Goal: Communication & Community: Answer question/provide support

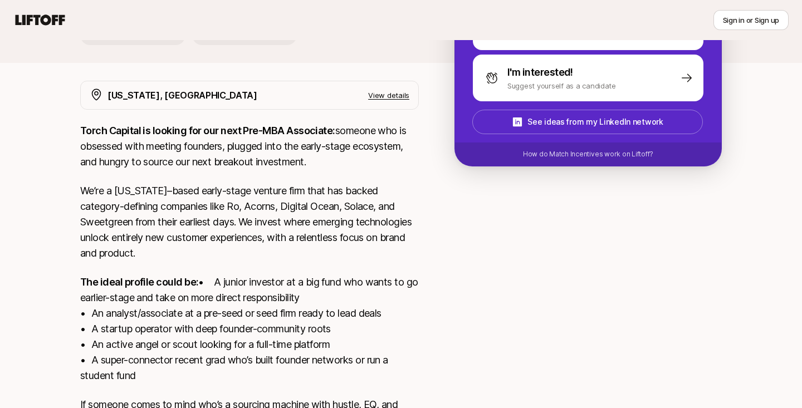
scroll to position [167, 0]
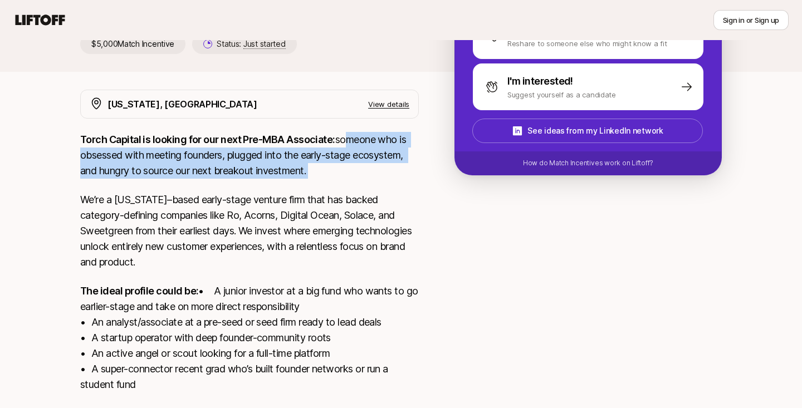
drag, startPoint x: 344, startPoint y: 140, endPoint x: 299, endPoint y: 181, distance: 61.1
click at [299, 181] on div "Torch Capital is looking for our next Pre-MBA Associate: someone who is obsesse…" at bounding box center [249, 291] width 339 height 319
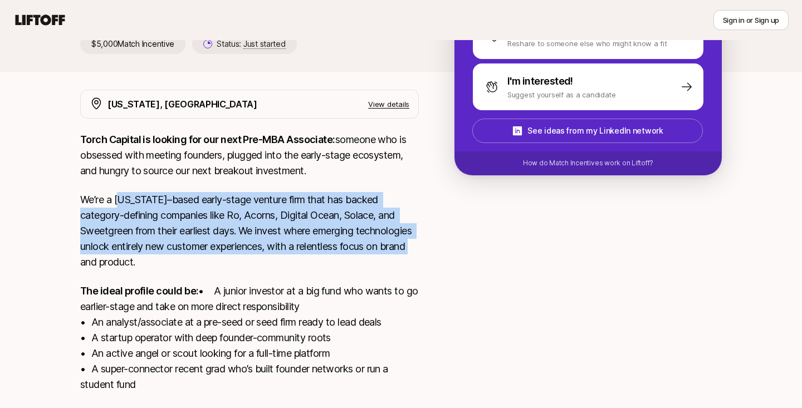
drag, startPoint x: 120, startPoint y: 200, endPoint x: 162, endPoint y: 267, distance: 79.3
click at [162, 265] on p "We’re a [US_STATE]–based early-stage venture firm that has backed category-defi…" at bounding box center [249, 231] width 339 height 78
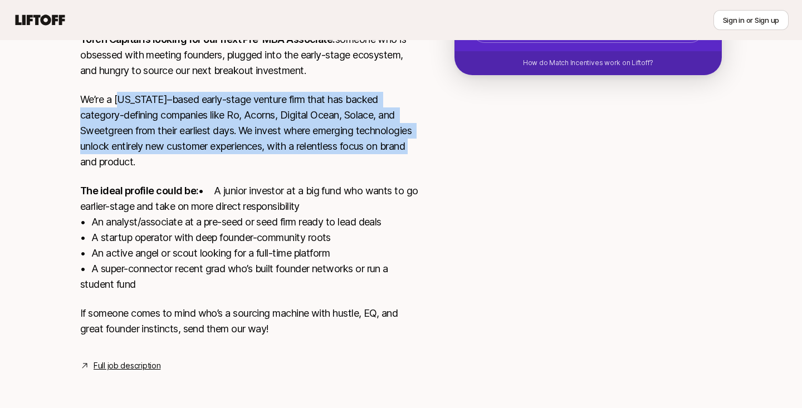
scroll to position [282, 0]
drag, startPoint x: 97, startPoint y: 225, endPoint x: 176, endPoint y: 291, distance: 102.4
click at [176, 291] on p "The ideal profile could be: • A junior investor at a big fund who wants to go e…" at bounding box center [249, 237] width 339 height 109
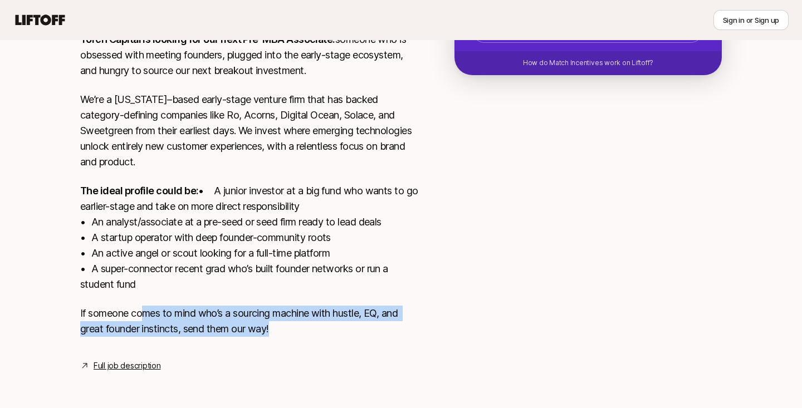
drag, startPoint x: 144, startPoint y: 315, endPoint x: 294, endPoint y: 340, distance: 152.1
click at [294, 340] on div "Torch Capital is looking for our next Pre-MBA Associate: someone who is obsesse…" at bounding box center [249, 191] width 339 height 319
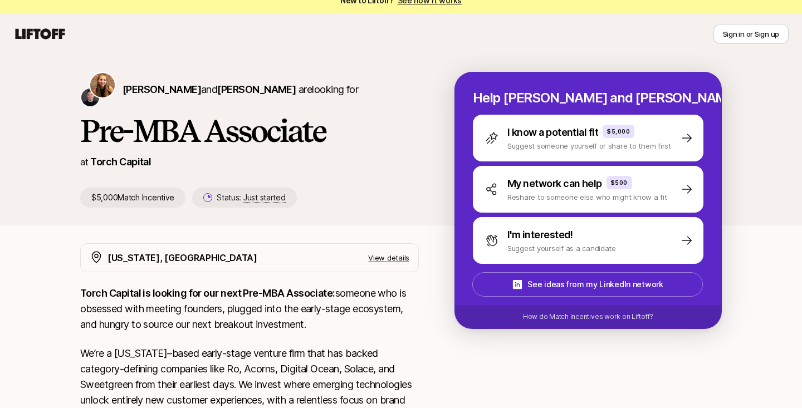
scroll to position [18, 0]
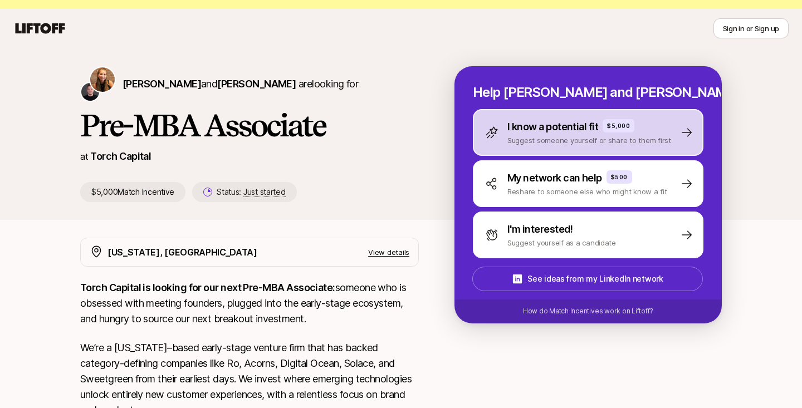
click at [558, 128] on p "I know a potential fit" at bounding box center [553, 127] width 91 height 16
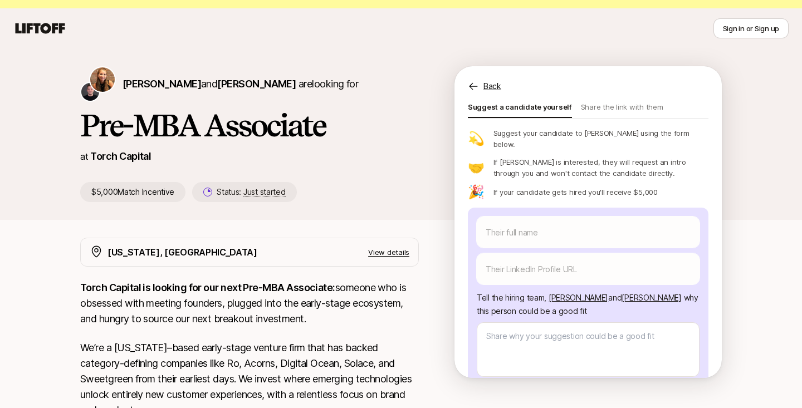
scroll to position [59, 0]
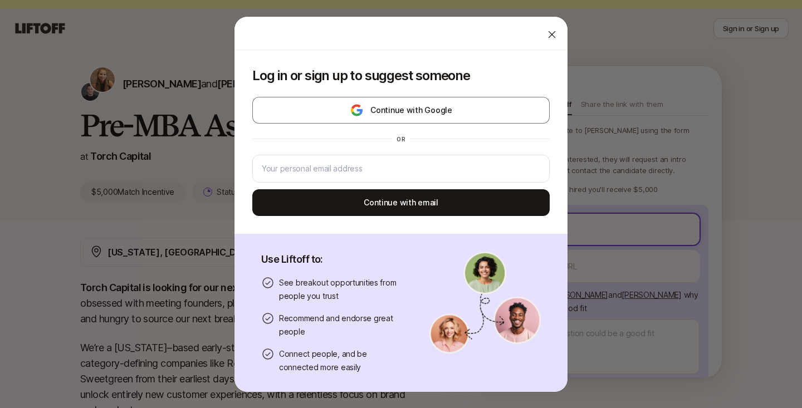
click at [501, 204] on body "New to Liftoff? See how it works Sign in or Sign up Sign in or Sign up [PERSON_…" at bounding box center [401, 186] width 802 height 408
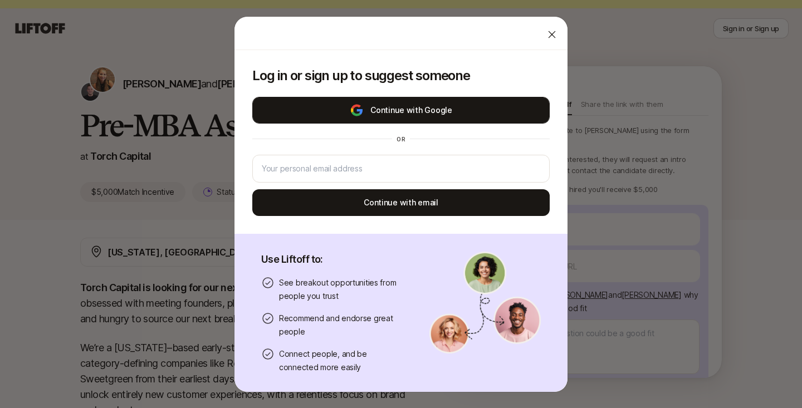
click at [517, 112] on button "Continue with Google" at bounding box center [401, 110] width 298 height 27
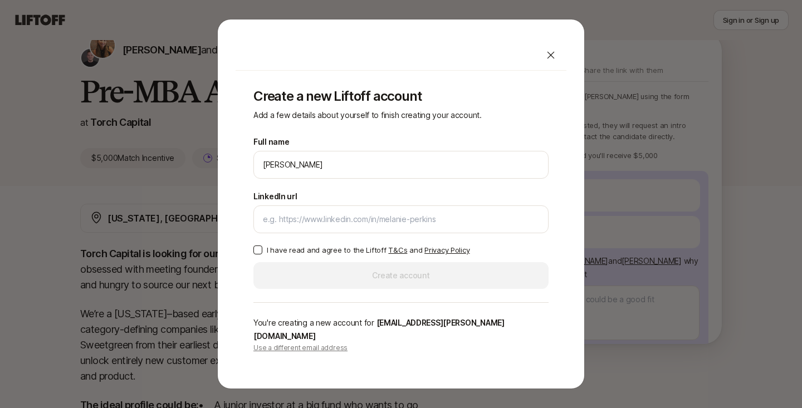
scroll to position [54, 0]
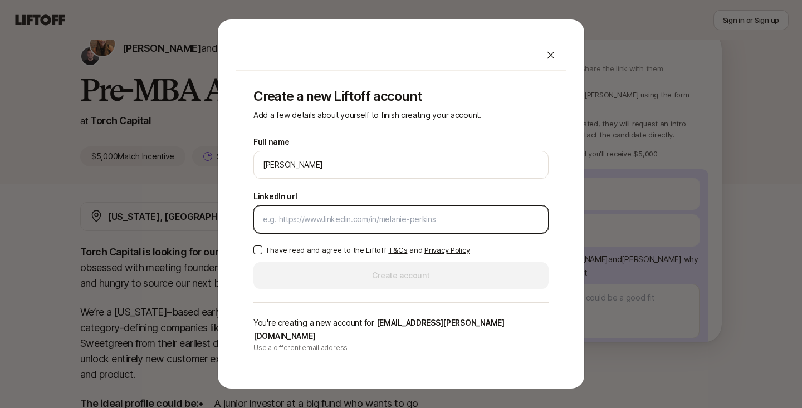
type textarea "x"
paste input "[URL][DOMAIN_NAME][PERSON_NAME]"
type input "[URL][DOMAIN_NAME][PERSON_NAME]"
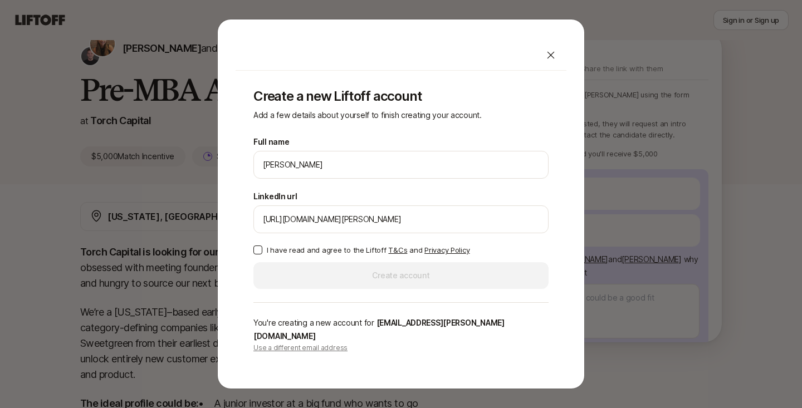
click at [264, 256] on label "I have read and agree to the Liftoff T&Cs and Privacy Policy" at bounding box center [401, 250] width 295 height 11
click at [262, 255] on button "I have read and agree to the Liftoff T&Cs and Privacy Policy" at bounding box center [258, 250] width 9 height 9
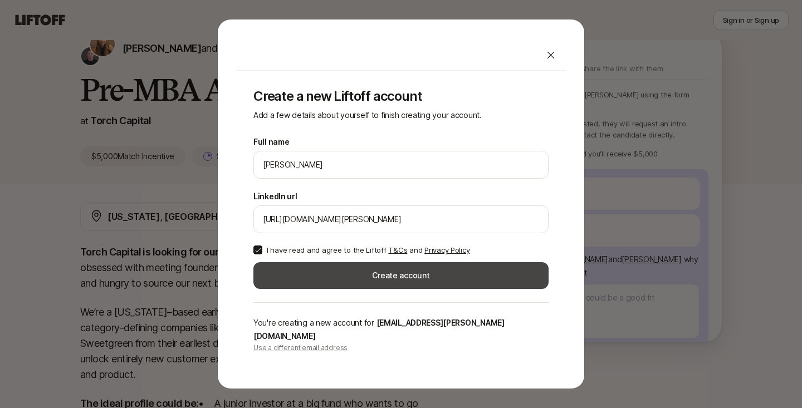
click at [348, 289] on button "Create account" at bounding box center [401, 275] width 295 height 27
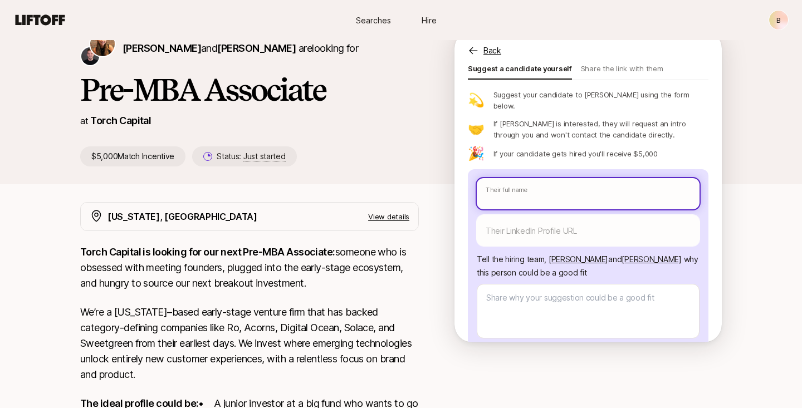
click at [511, 178] on input "text" at bounding box center [588, 193] width 223 height 31
type textarea "x"
type input "M"
type textarea "x"
type input "Mi"
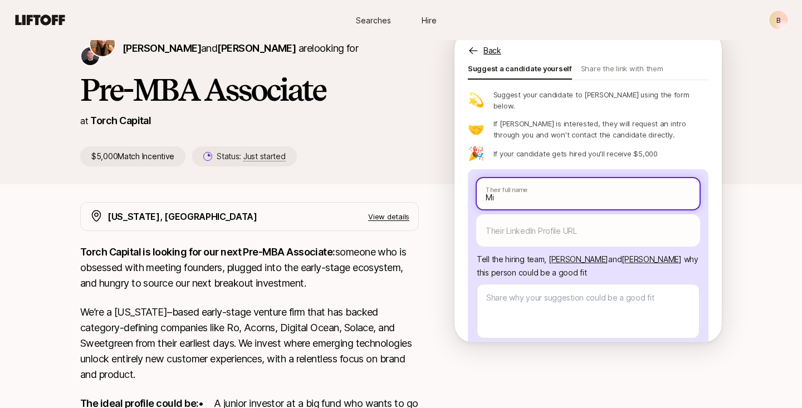
type textarea "x"
type input "Mic"
type textarea "x"
type input "[PERSON_NAME]"
type textarea "x"
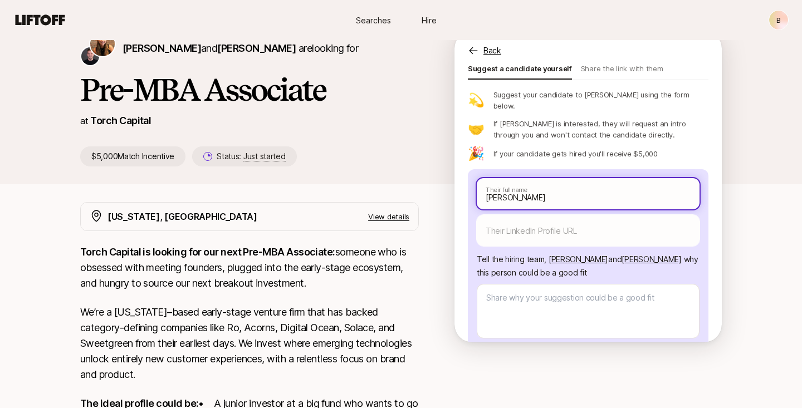
type input "[PERSON_NAME]"
type textarea "x"
type input "Mickey"
type textarea "x"
type input "Mickey"
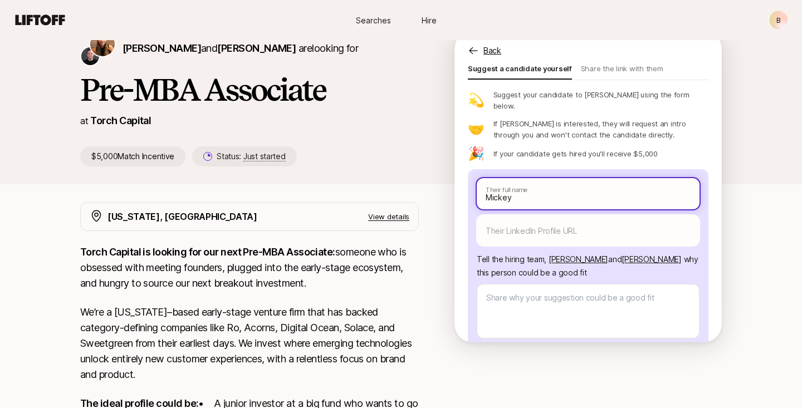
type textarea "x"
type input "[PERSON_NAME]"
type textarea "x"
type input "Mickey Co"
type textarea "x"
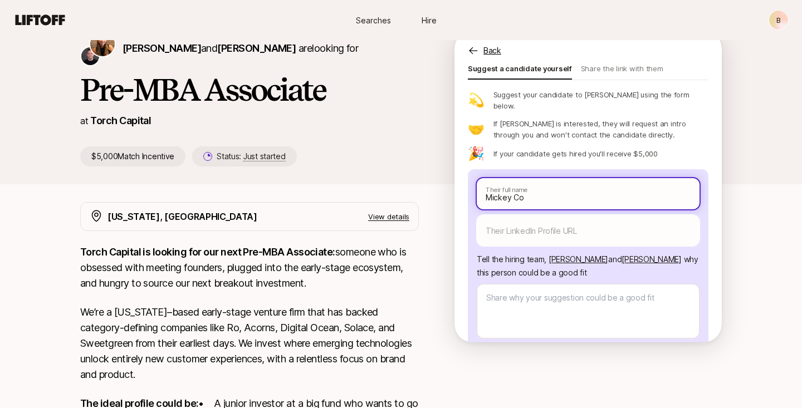
type input "Mickey Col"
type textarea "x"
type input "[PERSON_NAME]"
type textarea "x"
type input "[PERSON_NAME]"
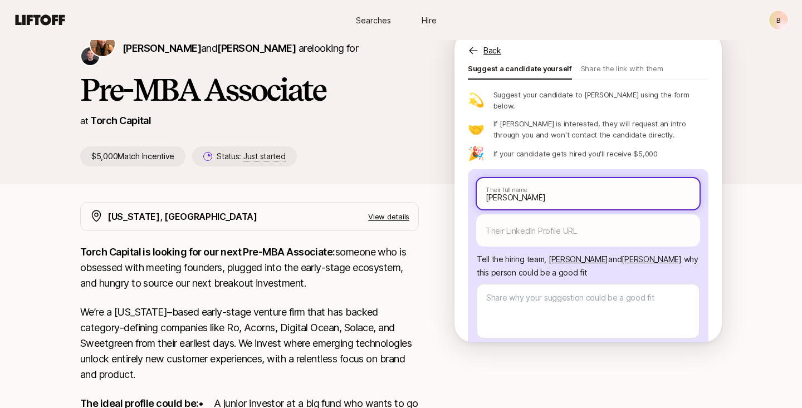
type textarea "x"
type input "[PERSON_NAME]"
type textarea "x"
type input "[PERSON_NAME]"
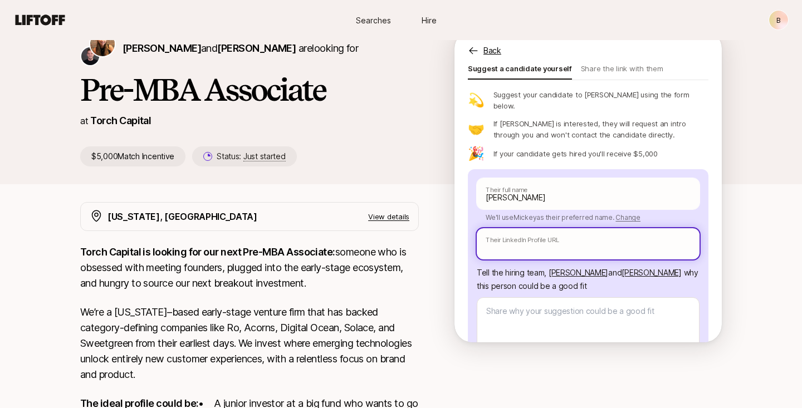
click at [541, 228] on input "text" at bounding box center [588, 243] width 223 height 31
paste input "[URL][DOMAIN_NAME]"
type textarea "x"
type input "[URL][DOMAIN_NAME]"
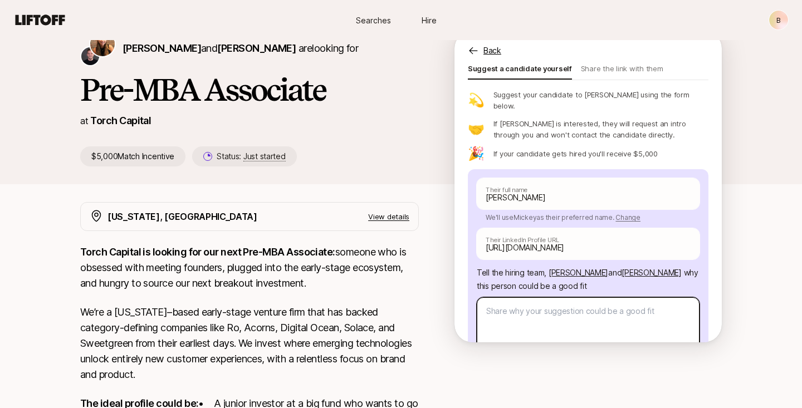
click at [510, 298] on textarea at bounding box center [588, 325] width 223 height 55
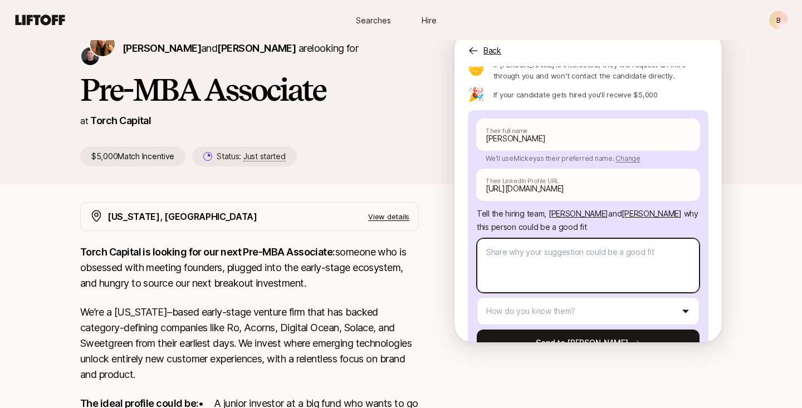
scroll to position [129, 0]
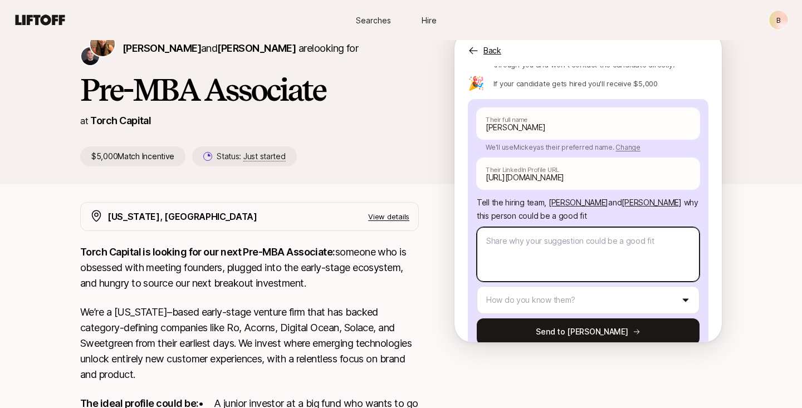
type textarea "x"
type textarea "M"
type textarea "x"
type textarea "Mi"
type textarea "x"
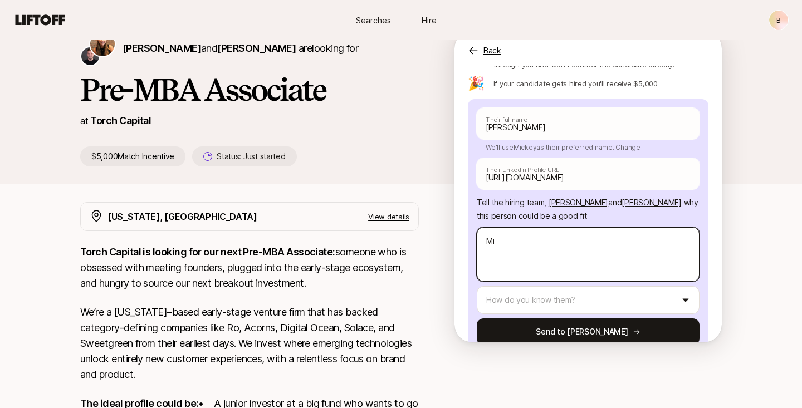
type textarea "Mic"
type textarea "x"
type textarea "[PERSON_NAME]"
type textarea "x"
type textarea "[PERSON_NAME]"
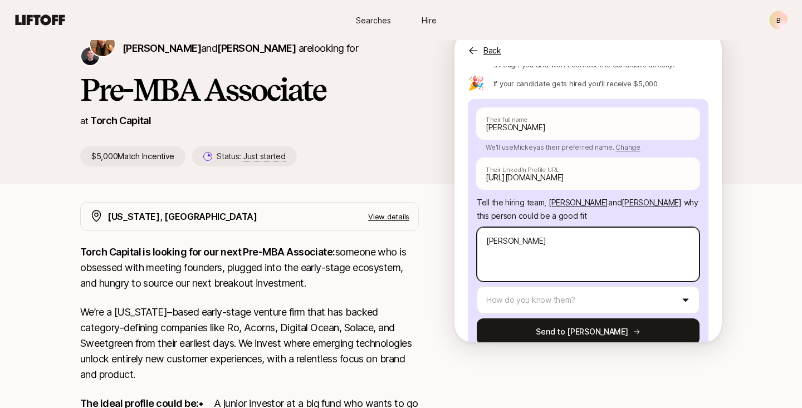
type textarea "x"
type textarea "Mickey"
type textarea "x"
type textarea "Mickey"
type textarea "x"
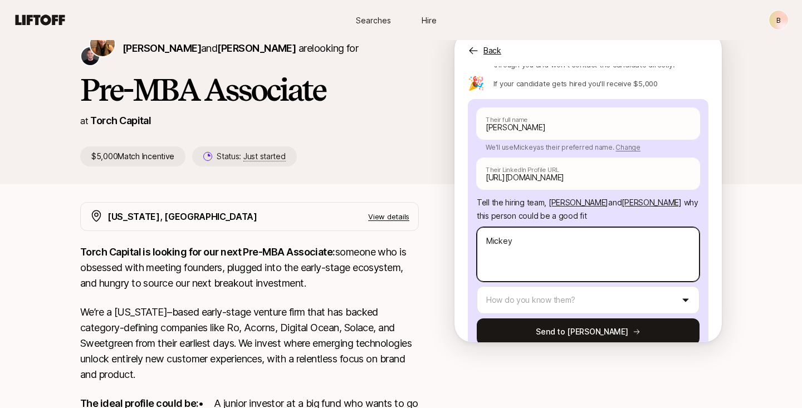
type textarea "[PERSON_NAME]"
type textarea "x"
type textarea "Mickey is"
type textarea "x"
type textarea "[PERSON_NAME] is a"
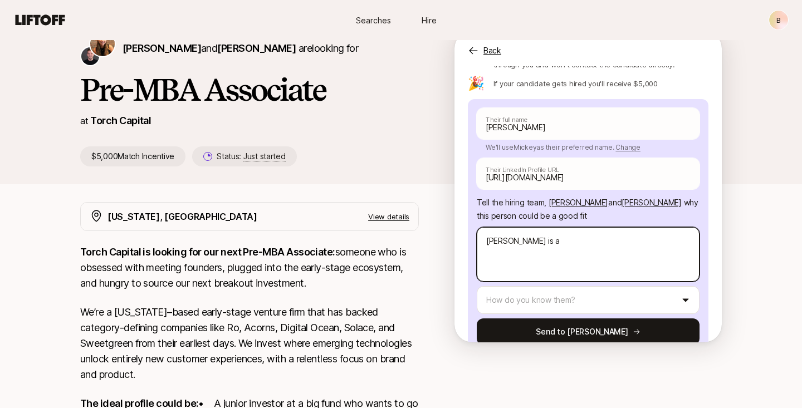
type textarea "x"
type textarea "Mickey is an"
type textarea "x"
type textarea "Mickey is an"
type textarea "x"
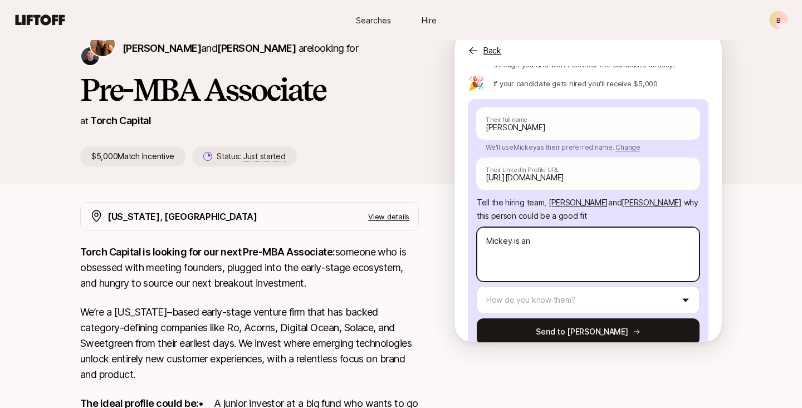
type textarea "[PERSON_NAME] is an e"
type textarea "x"
type textarea "[PERSON_NAME] is an ex"
type textarea "x"
type textarea "[PERSON_NAME] is an ext"
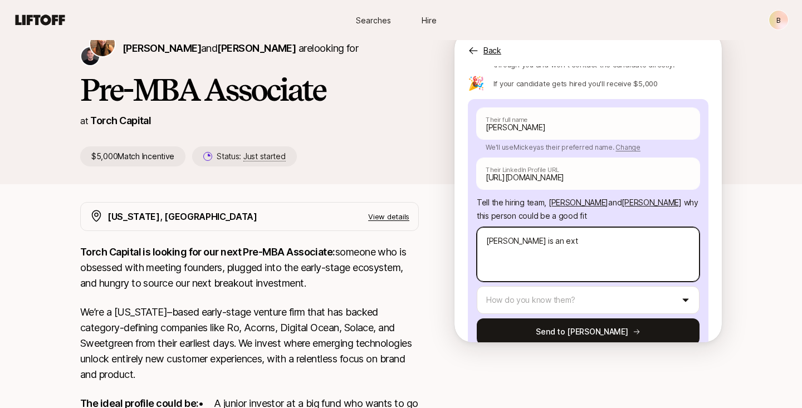
type textarea "x"
type textarea "[PERSON_NAME] is an extr"
type textarea "x"
type textarea "[PERSON_NAME] is an extre"
type textarea "x"
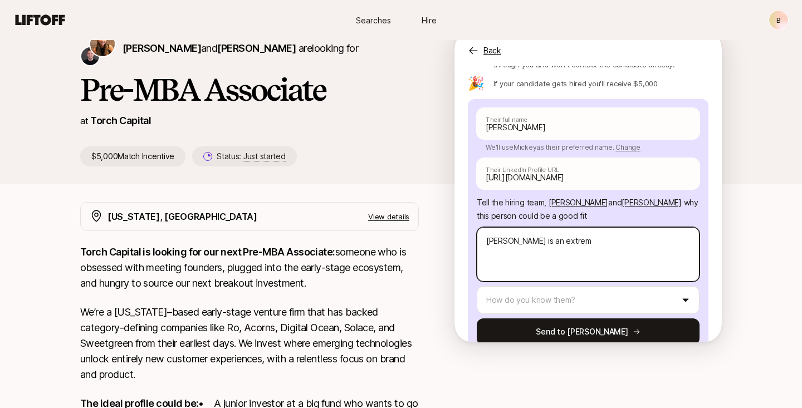
type textarea "[PERSON_NAME] is an extreme"
type textarea "x"
type textarea "[PERSON_NAME] is an extremel"
type textarea "x"
type textarea "[PERSON_NAME] is an extremely"
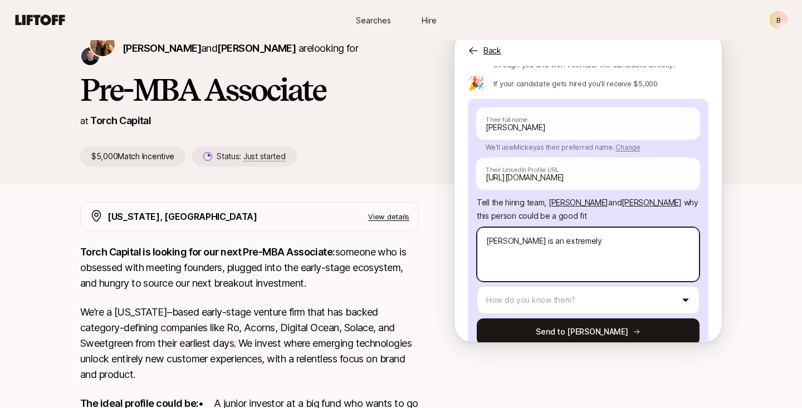
type textarea "x"
type textarea "[PERSON_NAME] is an extremely"
type textarea "x"
type textarea "[PERSON_NAME] is an extremely s"
type textarea "x"
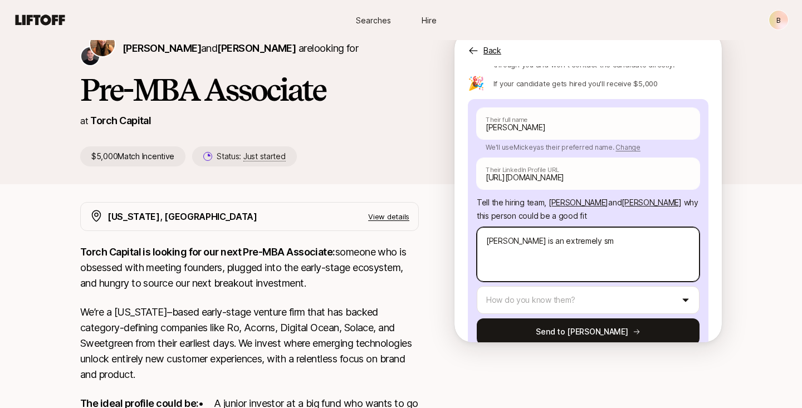
type textarea "[PERSON_NAME] is an extremely sma"
type textarea "x"
type textarea "[PERSON_NAME] is an extremely smar"
type textarea "x"
type textarea "[PERSON_NAME] is an extremely smart"
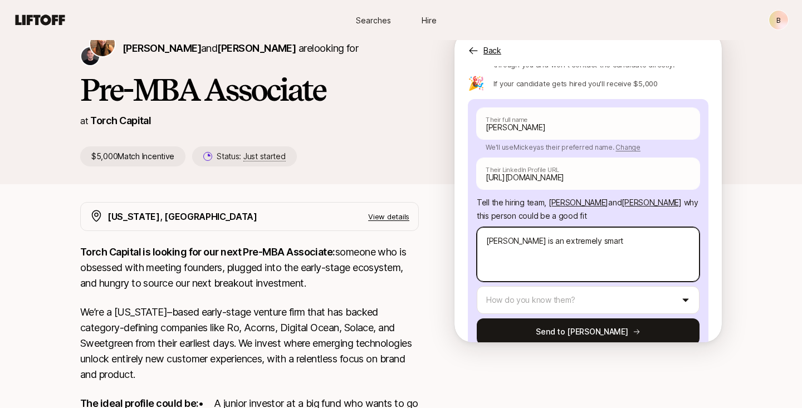
type textarea "x"
type textarea "[PERSON_NAME] is an extremely smart"
type textarea "x"
type textarea "[PERSON_NAME] is an extremely smart a"
type textarea "x"
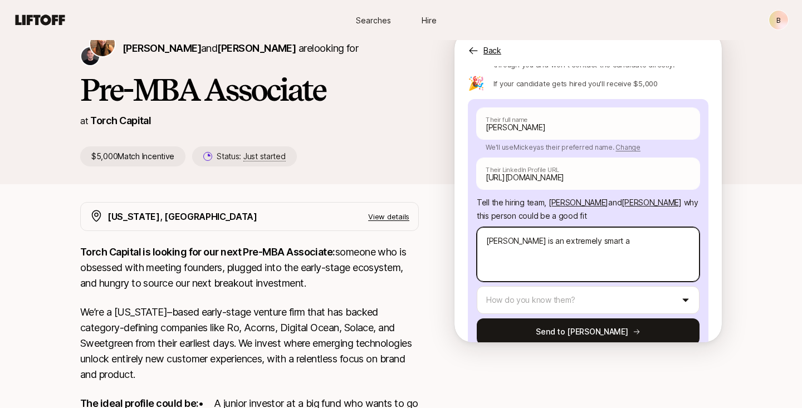
type textarea "[PERSON_NAME] is an extremely smart an"
type textarea "x"
type textarea "[PERSON_NAME] is an extremely smart and"
type textarea "x"
type textarea "[PERSON_NAME] is an extremely smart and"
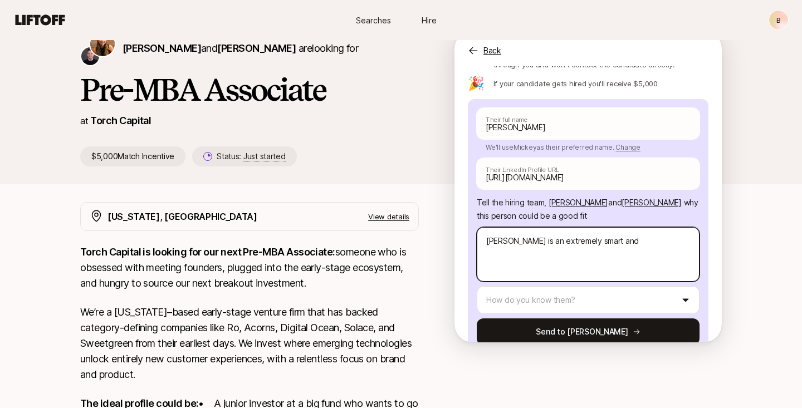
type textarea "x"
type textarea "[PERSON_NAME] is an extremely smart and p"
type textarea "x"
type textarea "[PERSON_NAME] is an extremely smart and pa"
type textarea "x"
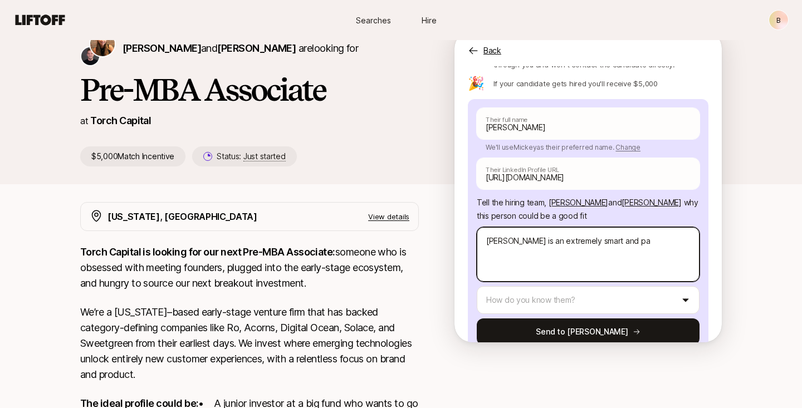
type textarea "[PERSON_NAME] is an extremely smart and pas"
type textarea "x"
type textarea "[PERSON_NAME] is an extremely smart and pass"
type textarea "x"
type textarea "[PERSON_NAME] is an extremely smart and [PERSON_NAME]"
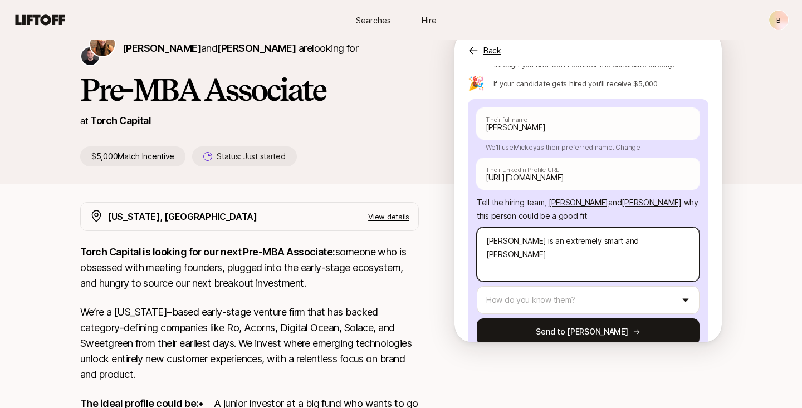
type textarea "x"
type textarea "[PERSON_NAME] is an extremely smart and passio"
type textarea "x"
type textarea "[PERSON_NAME] is an extremely smart and passion"
type textarea "x"
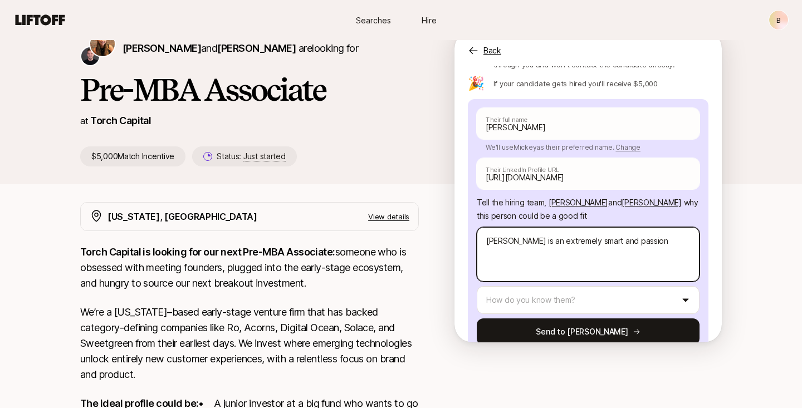
type textarea "[PERSON_NAME] is an extremely smart and passiona"
type textarea "x"
type textarea "[PERSON_NAME] is an extremely smart and passionat"
type textarea "x"
type textarea "[PERSON_NAME] is an extremely smart and passionate"
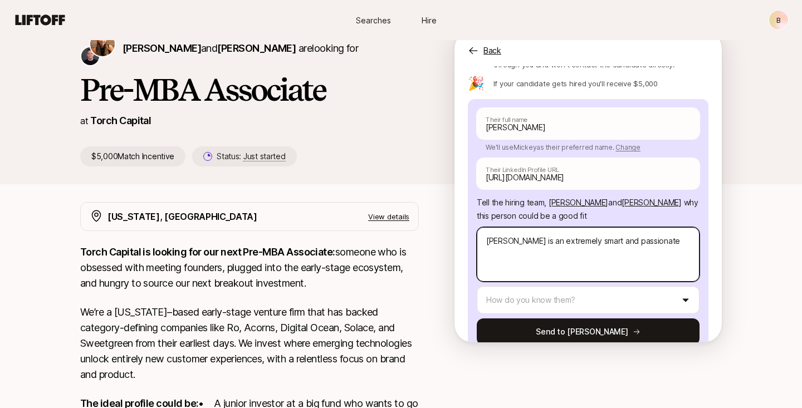
type textarea "x"
type textarea "[PERSON_NAME] is an extremely smart and passionate"
type textarea "x"
type textarea "[PERSON_NAME] is an extremely smart and passionate p"
type textarea "x"
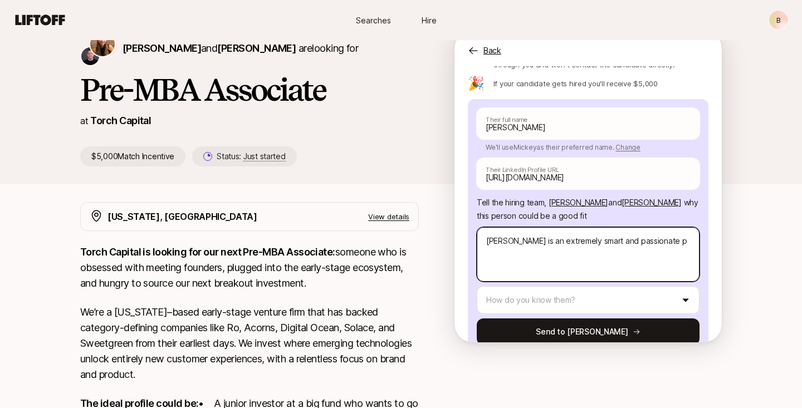
type textarea "[PERSON_NAME] is an extremely smart and passionate pe"
type textarea "x"
type textarea "[PERSON_NAME] is an extremely smart and passionate per"
type textarea "x"
type textarea "[PERSON_NAME] is an extremely smart and passionate pers"
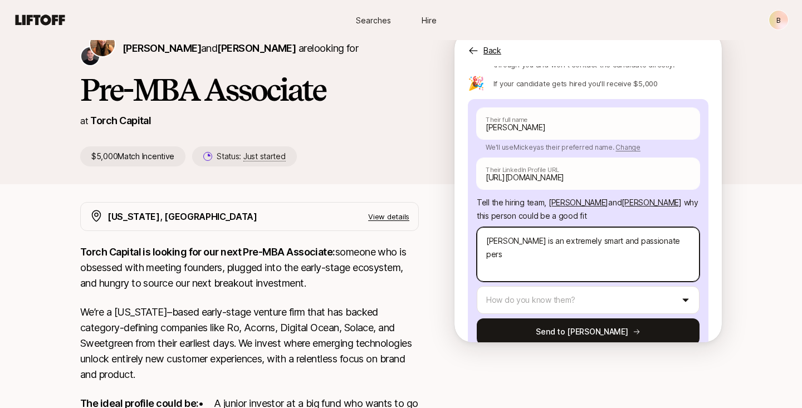
type textarea "x"
type textarea "[PERSON_NAME] is an extremely smart and passionate perso"
type textarea "x"
type textarea "[PERSON_NAME] is an extremely smart and passionate person"
type textarea "x"
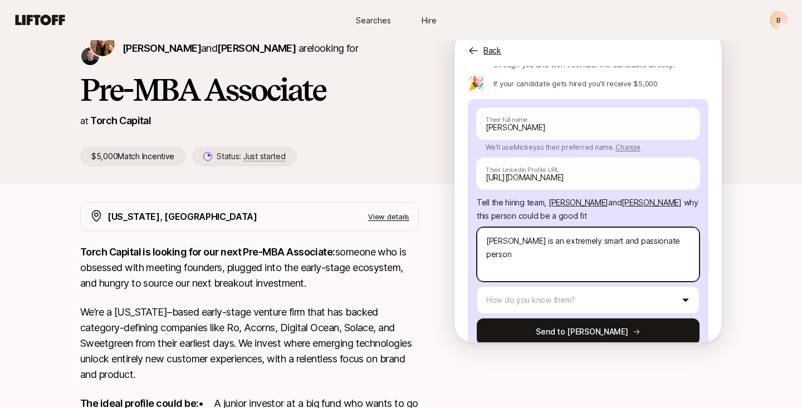
type textarea "[PERSON_NAME] is an extremely smart and passionate person."
type textarea "x"
type textarea "[PERSON_NAME] is an extremely smart and passionate person."
type textarea "x"
type textarea "[PERSON_NAME] is an extremely smart and passionate person. H"
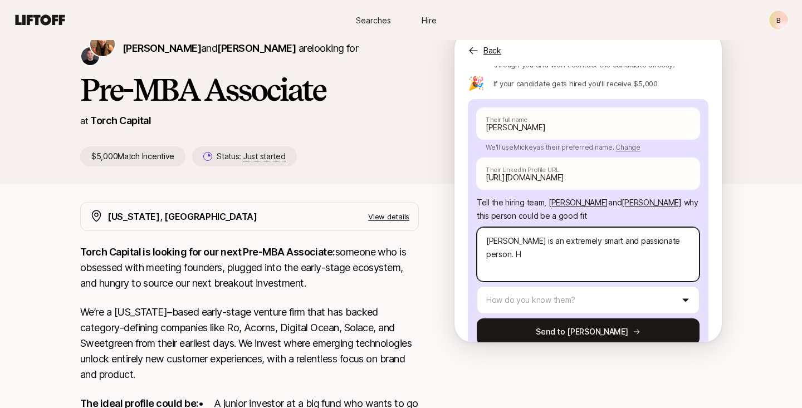
type textarea "x"
type textarea "[PERSON_NAME] is an extremely smart and passionate person. He"
type textarea "x"
type textarea "[PERSON_NAME] is an extremely smart and passionate person. He"
type textarea "x"
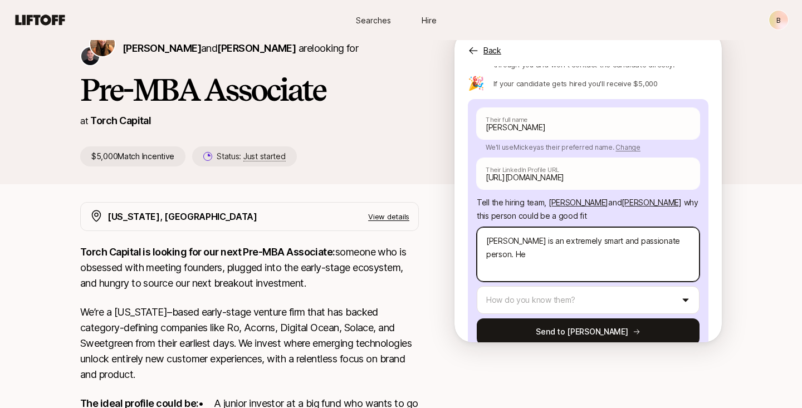
type textarea "[PERSON_NAME] is an extremely smart and passionate person. He"
type textarea "x"
type textarea "[PERSON_NAME] is an extremely smart and passionate person. H"
type textarea "x"
type textarea "[PERSON_NAME] is an extremely smart and passionate person."
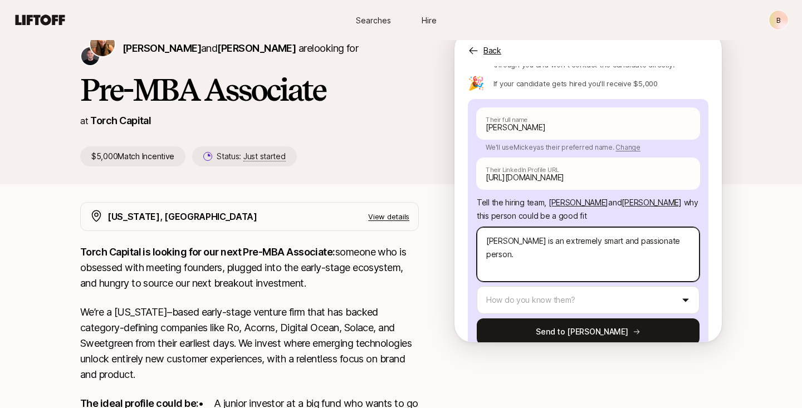
type textarea "x"
type textarea "[PERSON_NAME] is an extremely smart and passionate person. B"
type textarea "x"
type textarea "[PERSON_NAME] is an extremely smart and passionate person. Be"
type textarea "x"
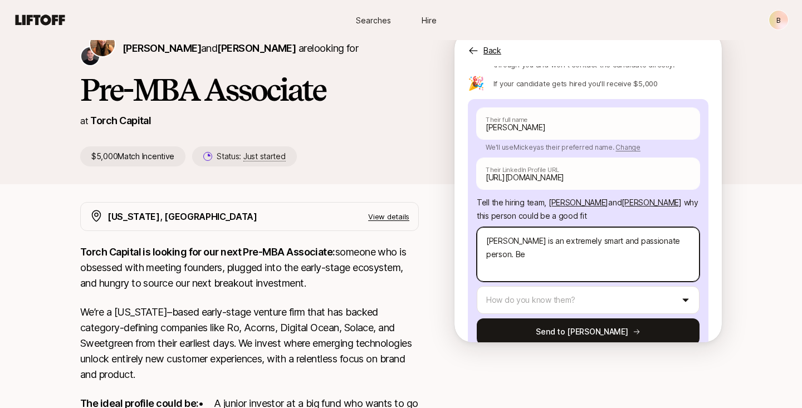
type textarea "[PERSON_NAME] is an extremely smart and passionate person. Bef"
type textarea "x"
type textarea "[PERSON_NAME] is an extremely smart and passionate person. Befo"
type textarea "x"
type textarea "[PERSON_NAME] is an extremely smart and passionate person. Befor"
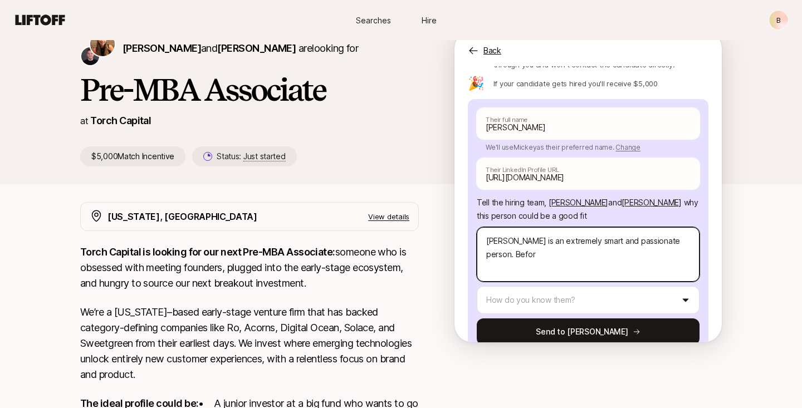
type textarea "x"
type textarea "[PERSON_NAME] is an extremely smart and passionate person. Before"
type textarea "x"
type textarea "[PERSON_NAME] is an extremely smart and passionate person. Before"
type textarea "x"
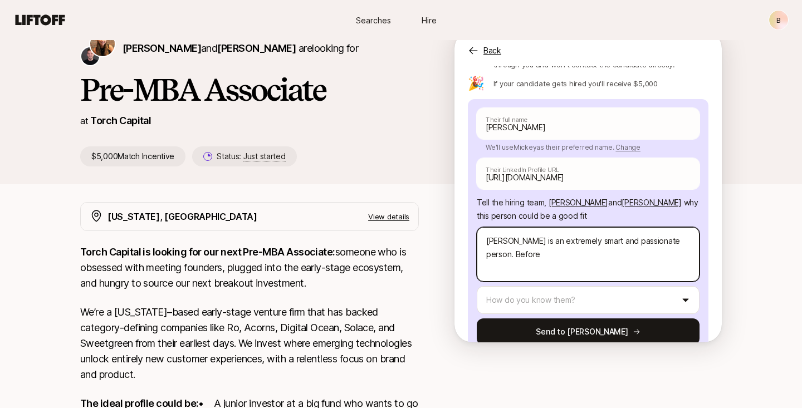
type textarea "[PERSON_NAME] is an extremely smart and passionate person. Before i"
type textarea "x"
type textarea "[PERSON_NAME] is an extremely smart and passionate person. Before is"
type textarea "x"
type textarea "[PERSON_NAME] is an extremely smart and passionate person. Before is"
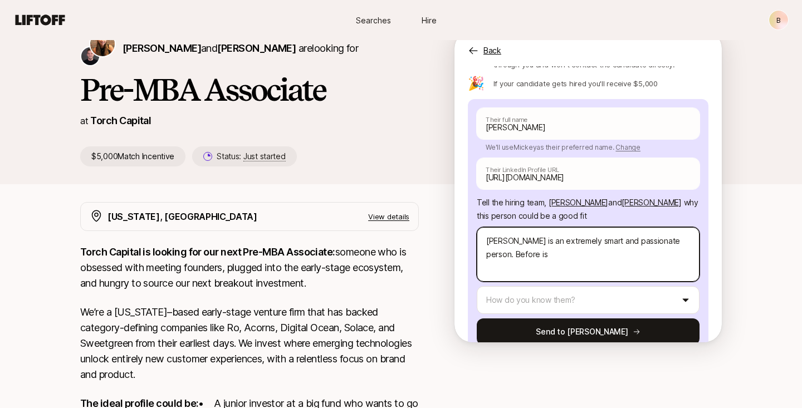
type textarea "x"
type textarea "[PERSON_NAME] is an extremely smart and passionate person. Before is H"
type textarea "x"
type textarea "[PERSON_NAME] is an extremely smart and passionate person. Before is HM"
type textarea "x"
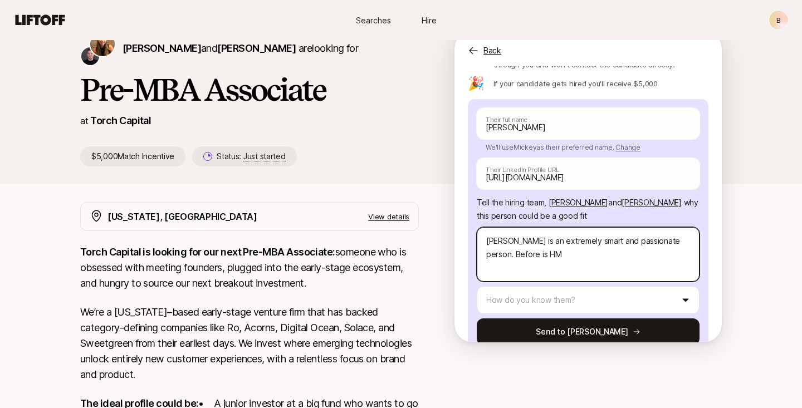
type textarea "[PERSON_NAME] is an extremely smart and passionate person. Before is H"
type textarea "x"
type textarea "[PERSON_NAME] is an extremely smart and passionate person. Before is HBA"
type textarea "x"
type textarea "[PERSON_NAME] is an extremely smart and passionate person. Before is H"
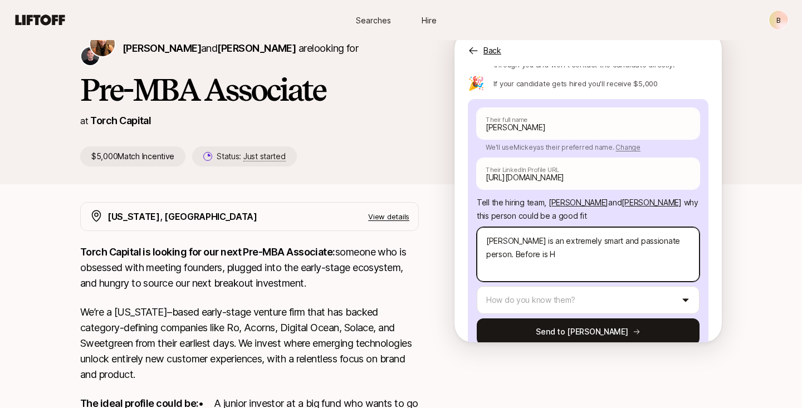
type textarea "x"
type textarea "[PERSON_NAME] is an extremely smart and passionate person. Before is"
type textarea "x"
type textarea "[PERSON_NAME] is an extremely smart and passionate person. Before is M"
type textarea "x"
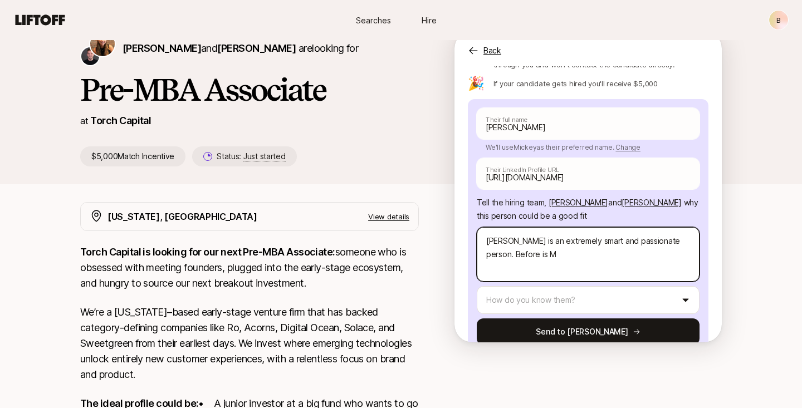
type textarea "[PERSON_NAME] is an extremely smart and passionate person. Before is MB"
type textarea "x"
type textarea "[PERSON_NAME] is an extremely smart and passionate person. Before is MBA"
type textarea "x"
type textarea "[PERSON_NAME] is an extremely smart and passionate person. Before is MBA"
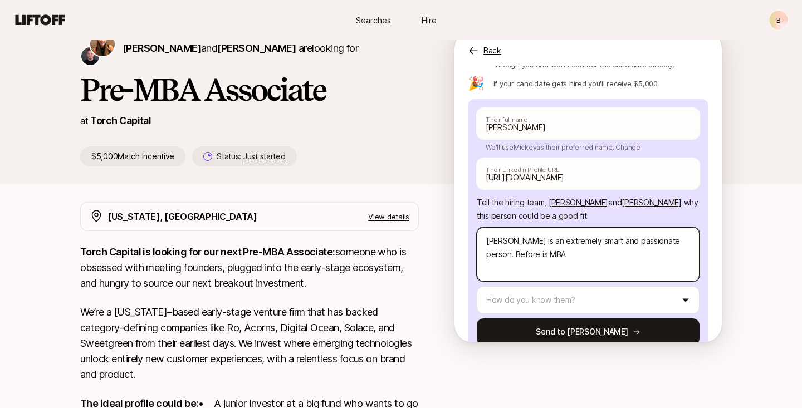
type textarea "x"
type textarea "[PERSON_NAME] is an extremely smart and passionate person. Before is MBA"
type textarea "x"
type textarea "[PERSON_NAME] is an extremely smart and passionate person. Before is MBA,"
type textarea "x"
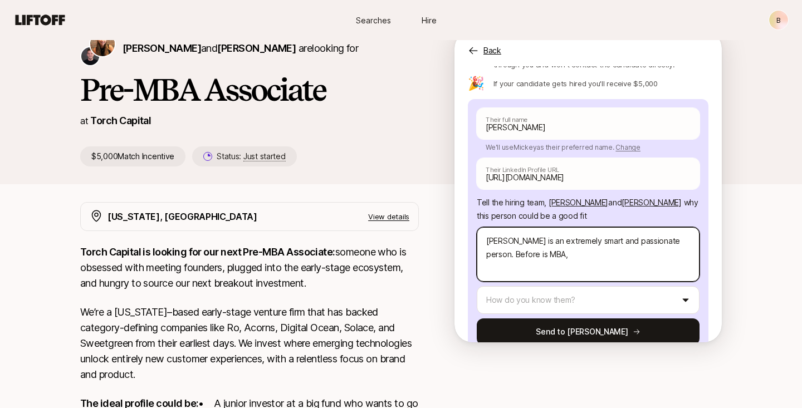
type textarea "[PERSON_NAME] is an extremely smart and passionate person. Before is MBA,"
type textarea "x"
type textarea "[PERSON_NAME] is an extremely smart and passionate person. Before is MBA, h"
type textarea "x"
type textarea "[PERSON_NAME] is an extremely smart and passionate person. Before is MBA, he"
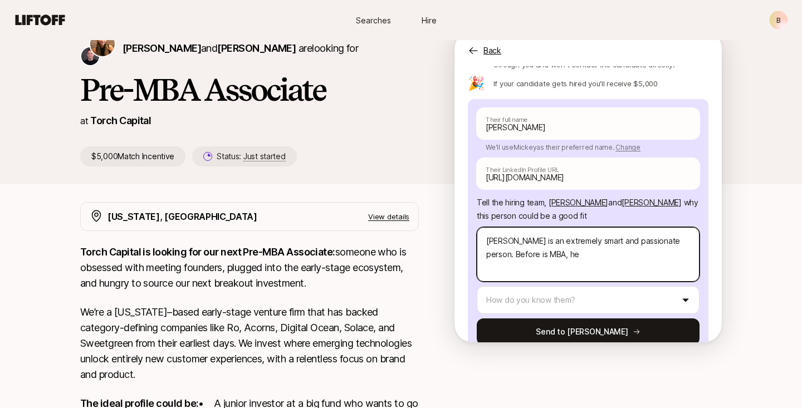
type textarea "x"
type textarea "[PERSON_NAME] is an extremely smart and passionate person. Before is MBA, he"
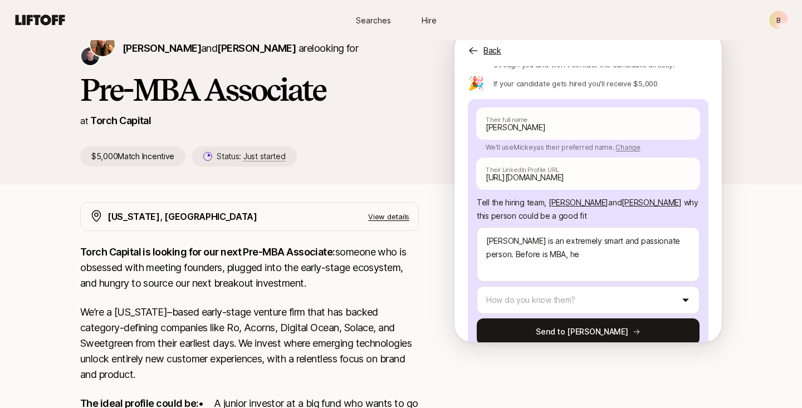
click at [383, 216] on p "View details" at bounding box center [388, 216] width 41 height 11
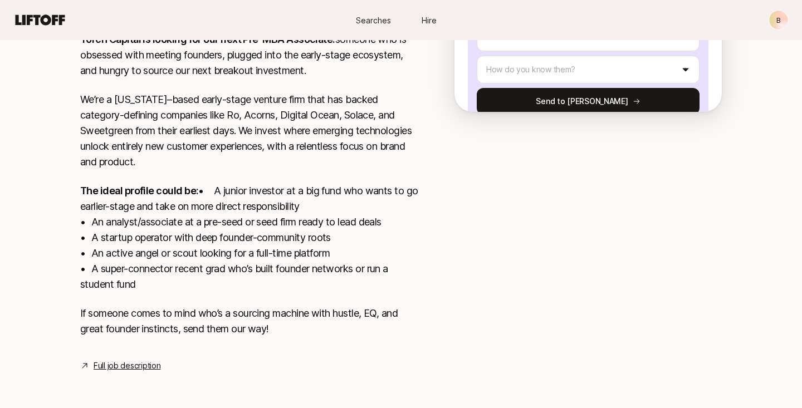
scroll to position [300, 0]
click at [139, 368] on link "Full job description" at bounding box center [127, 365] width 67 height 13
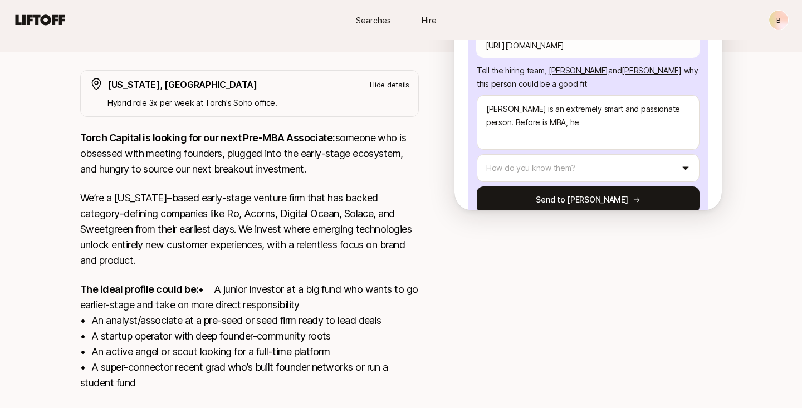
scroll to position [0, 0]
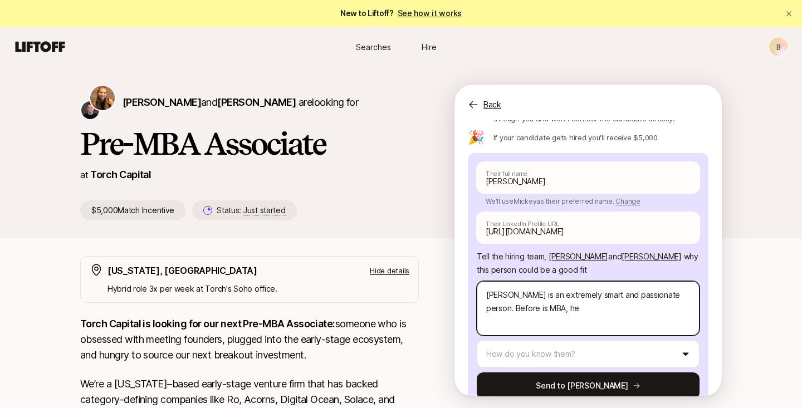
click at [528, 282] on textarea "[PERSON_NAME] is an extremely smart and passionate person. Before is MBA, he" at bounding box center [588, 308] width 223 height 55
click at [548, 286] on textarea "[PERSON_NAME] is an extremely smart and passionate person. Before is MBA, he" at bounding box center [588, 308] width 223 height 55
